Goal: Navigation & Orientation: Go to known website

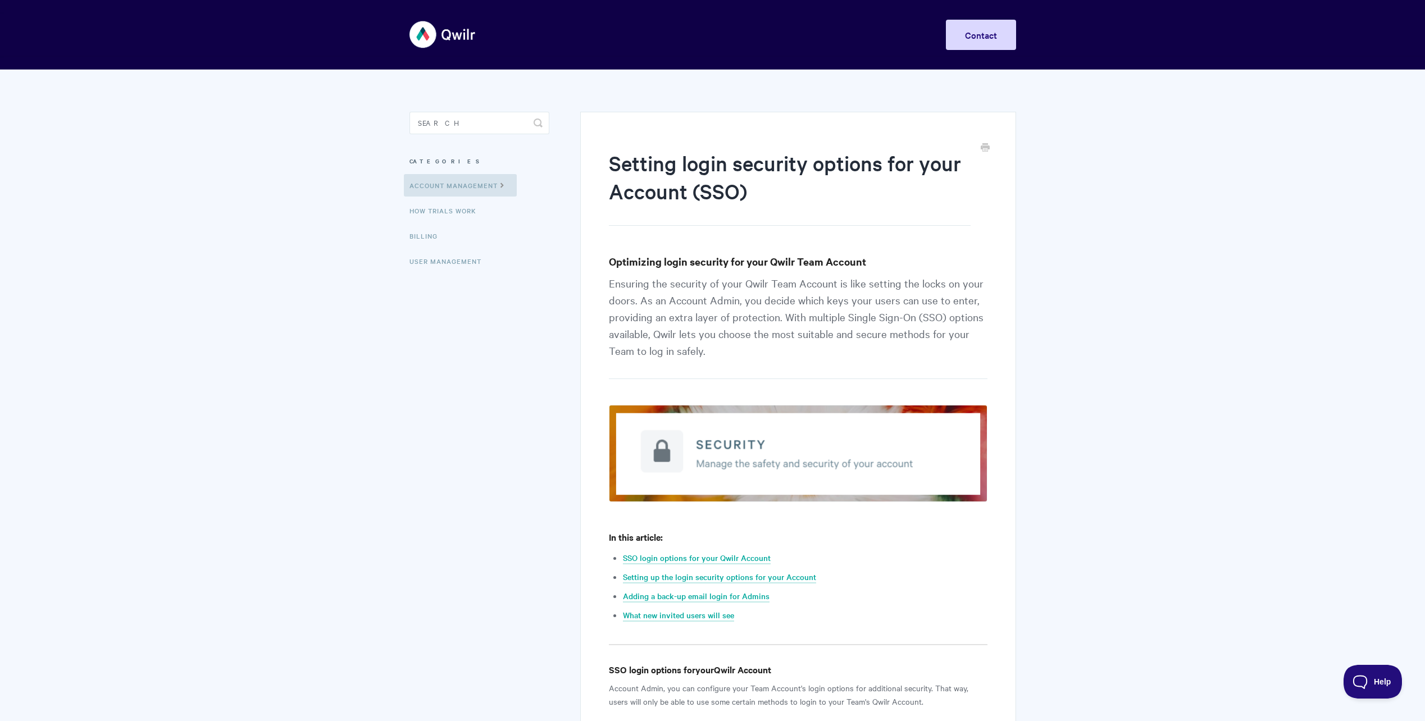
click at [472, 39] on img at bounding box center [442, 34] width 67 height 42
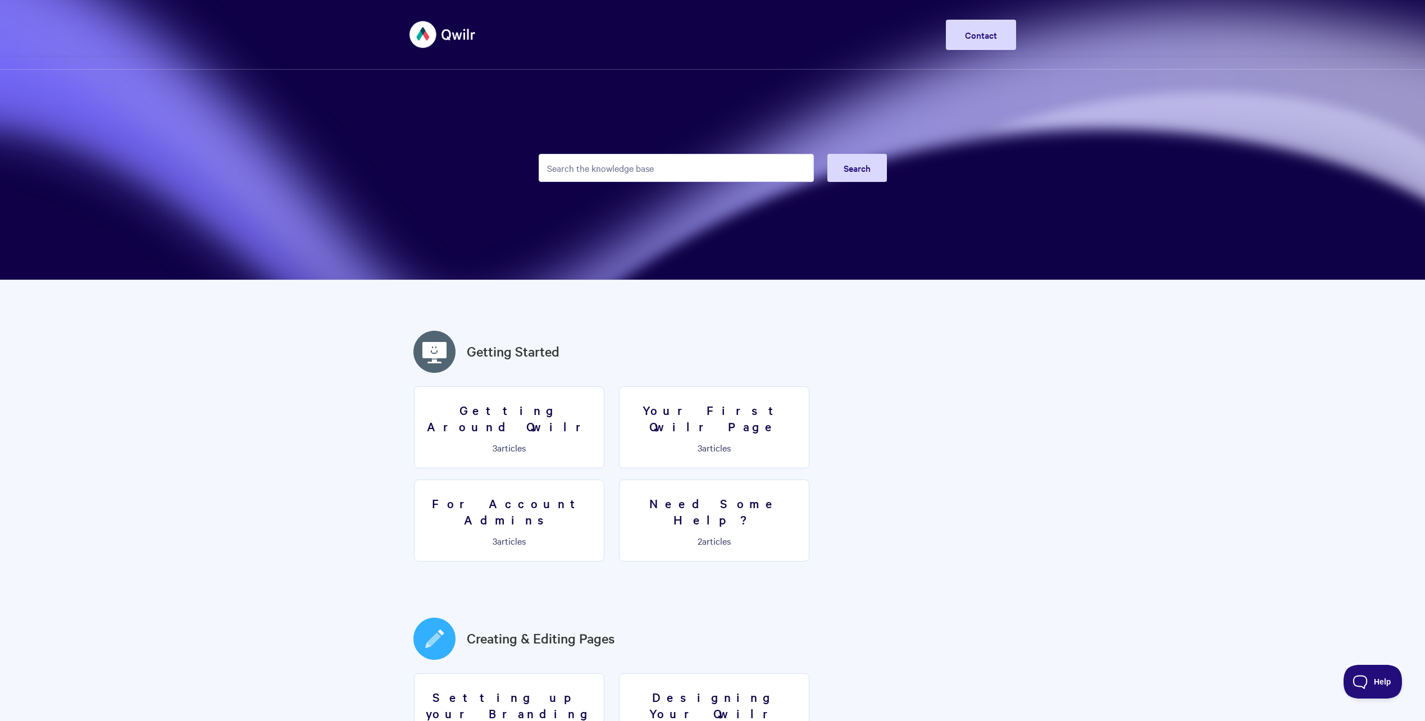
click at [458, 31] on img at bounding box center [442, 34] width 67 height 42
click at [451, 33] on img at bounding box center [442, 34] width 67 height 42
